Goal: Navigation & Orientation: Understand site structure

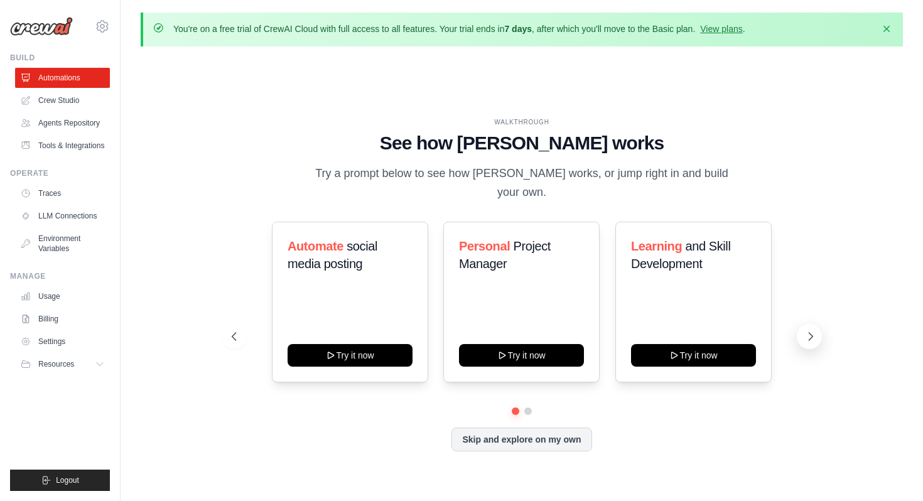
click at [812, 324] on button at bounding box center [809, 336] width 25 height 25
click at [232, 333] on button at bounding box center [234, 336] width 25 height 25
click at [58, 217] on link "LLM Connections" at bounding box center [63, 216] width 95 height 20
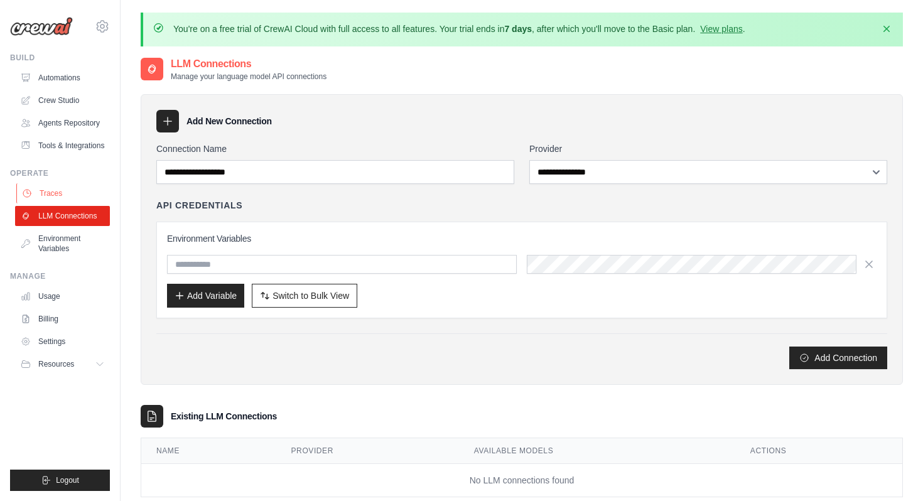
click at [67, 191] on link "Traces" at bounding box center [63, 193] width 95 height 20
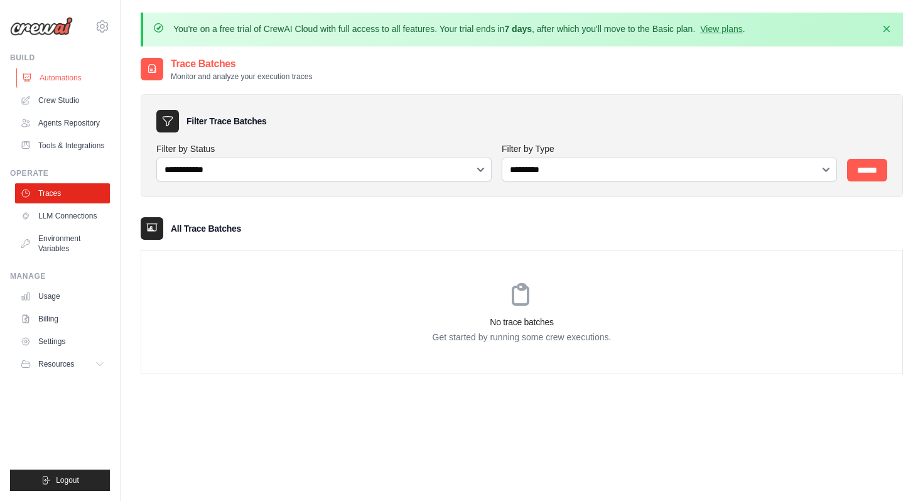
click at [82, 76] on link "Automations" at bounding box center [63, 78] width 95 height 20
